Goal: Find specific page/section: Find specific page/section

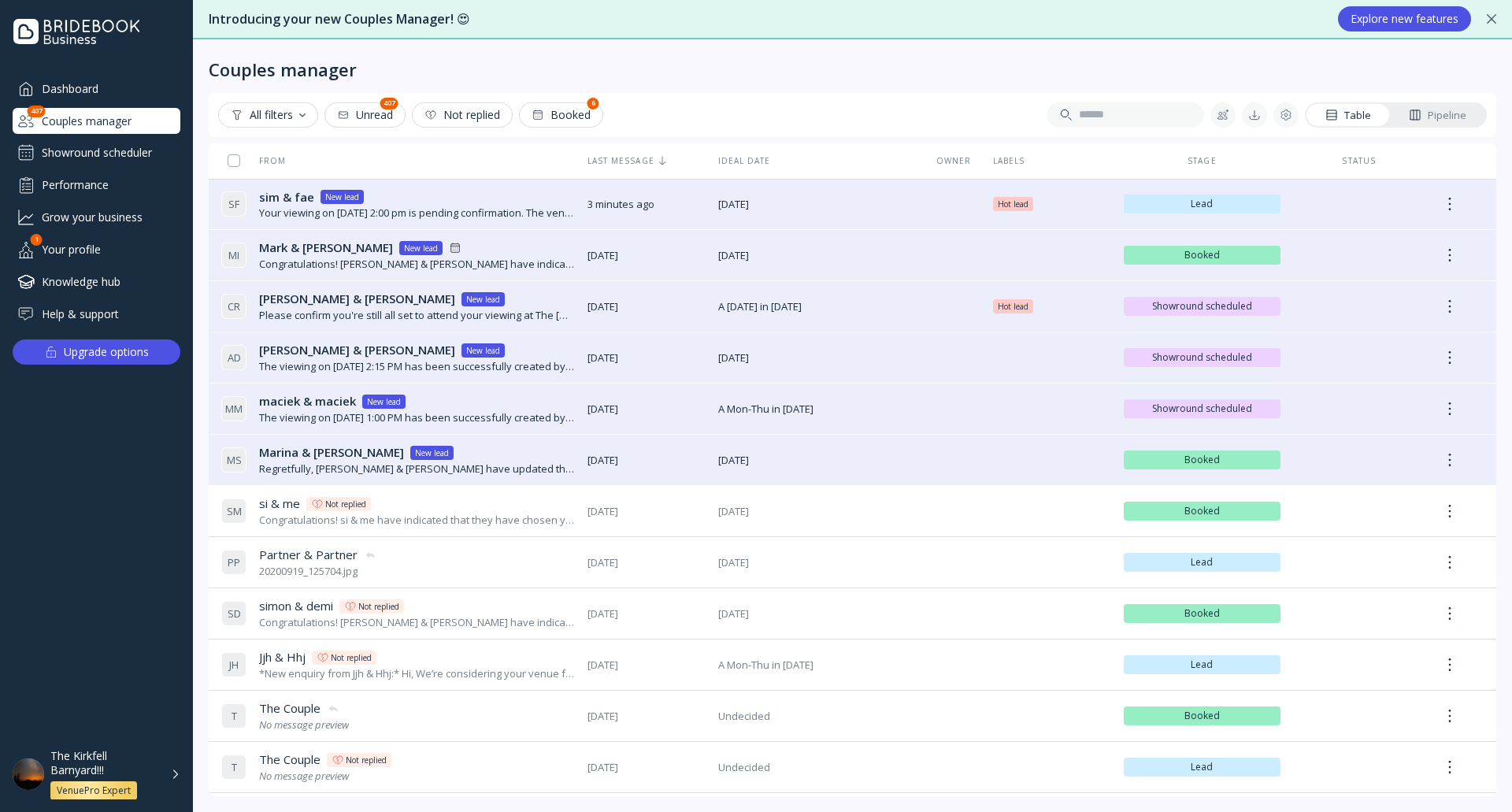
click at [164, 772] on div "The Kirkfell Barnyard!!! VenuePro Expert" at bounding box center [115, 773] width 130 height 51
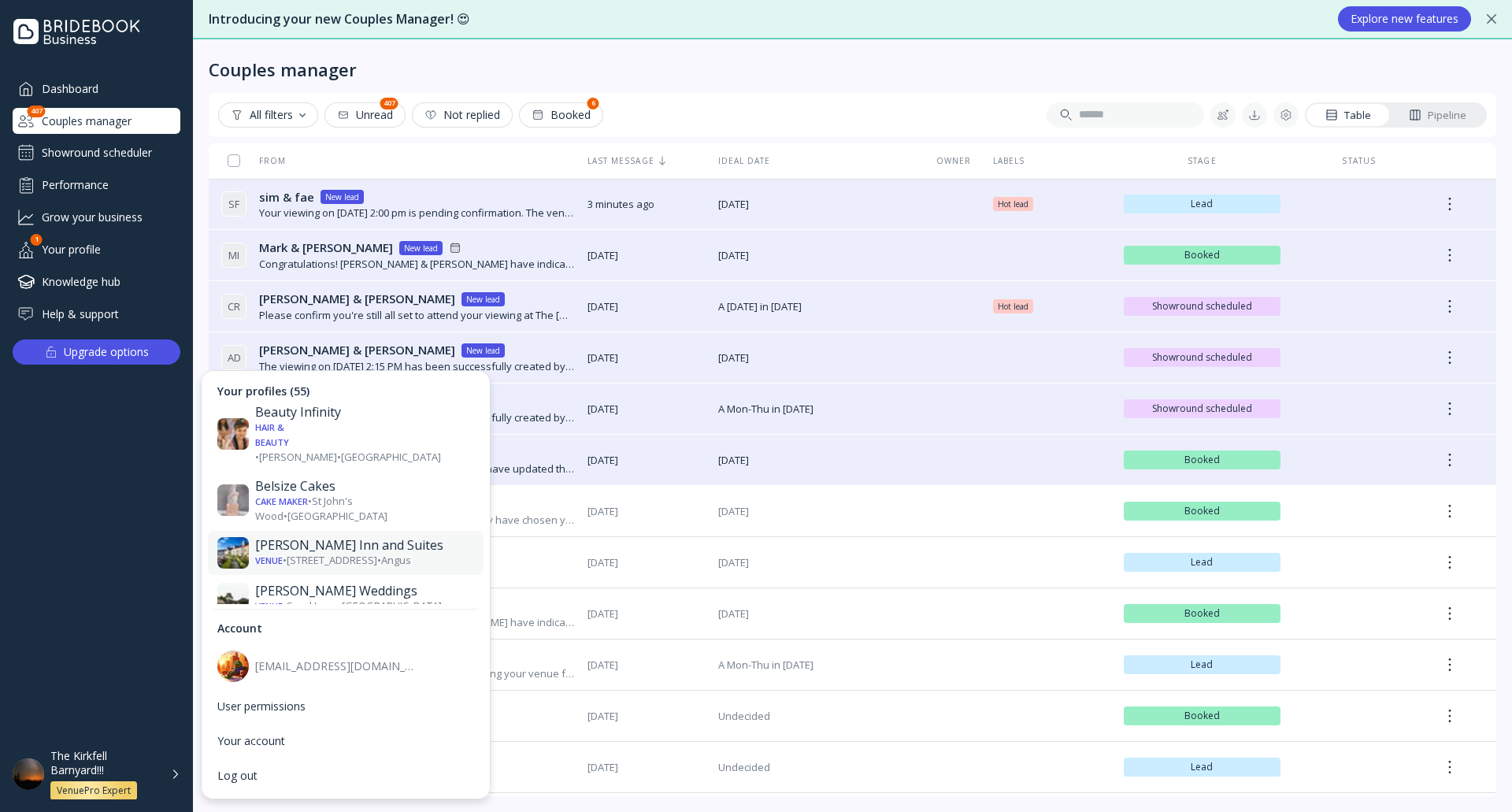
scroll to position [630, 0]
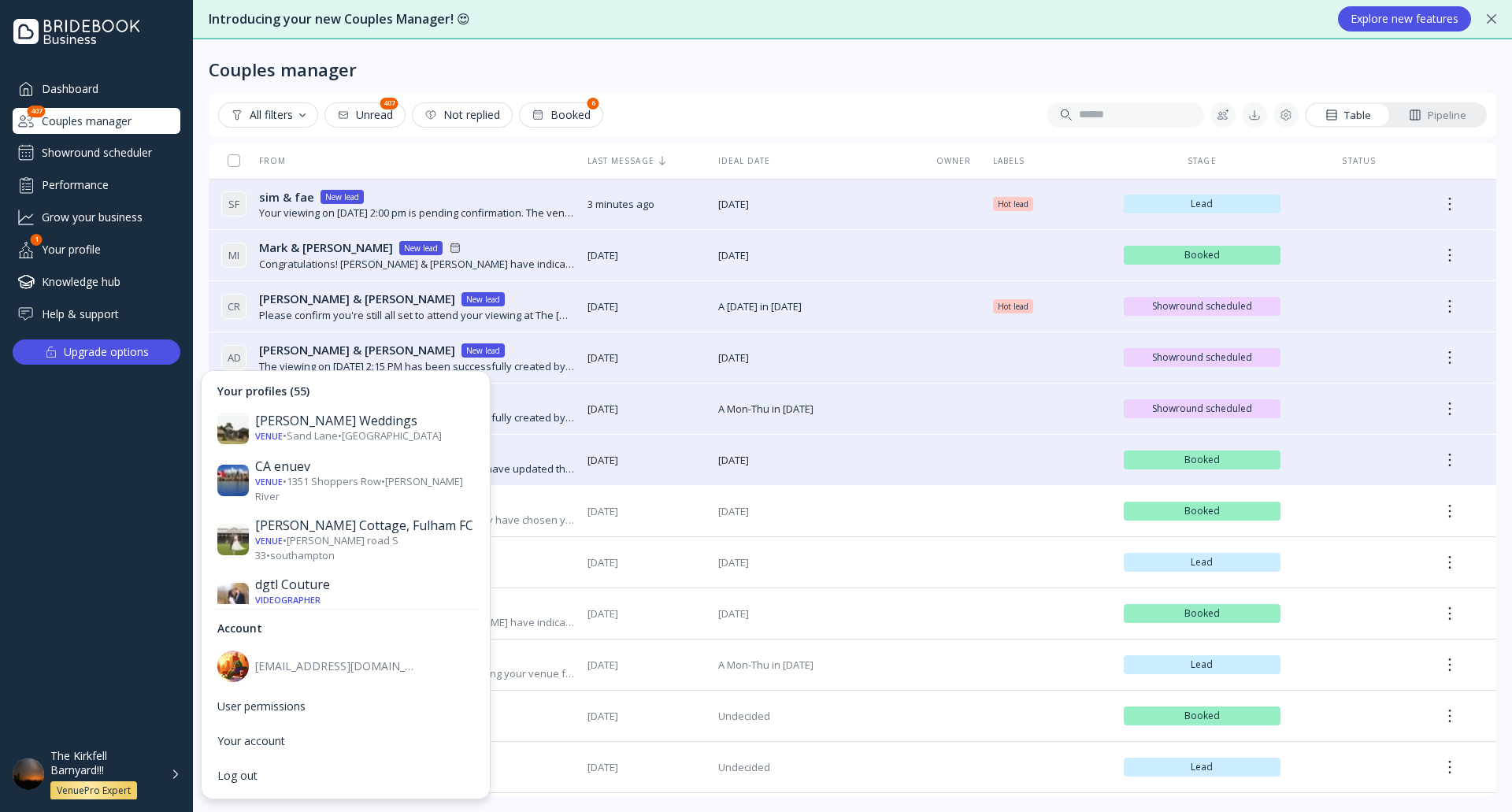
click at [382, 667] on div "Venue • [GEOGRAPHIC_DATA] • [GEOGRAPHIC_DATA]" at bounding box center [364, 681] width 219 height 29
